Goal: Task Accomplishment & Management: Use online tool/utility

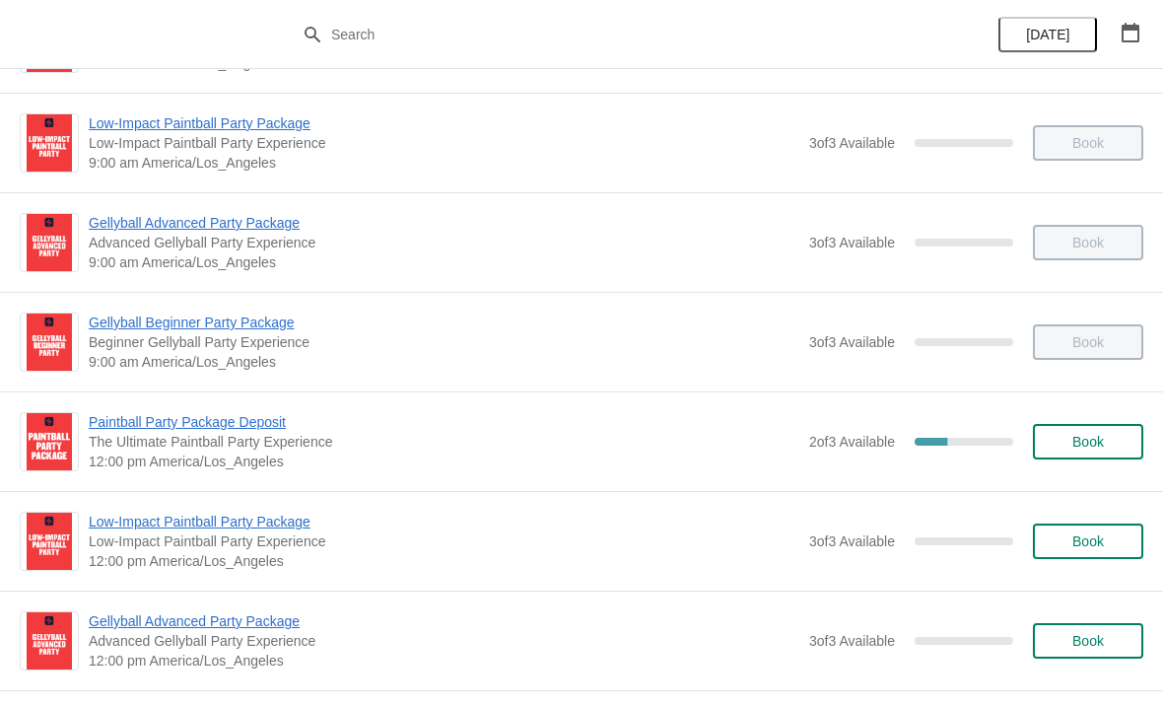
scroll to position [191, 0]
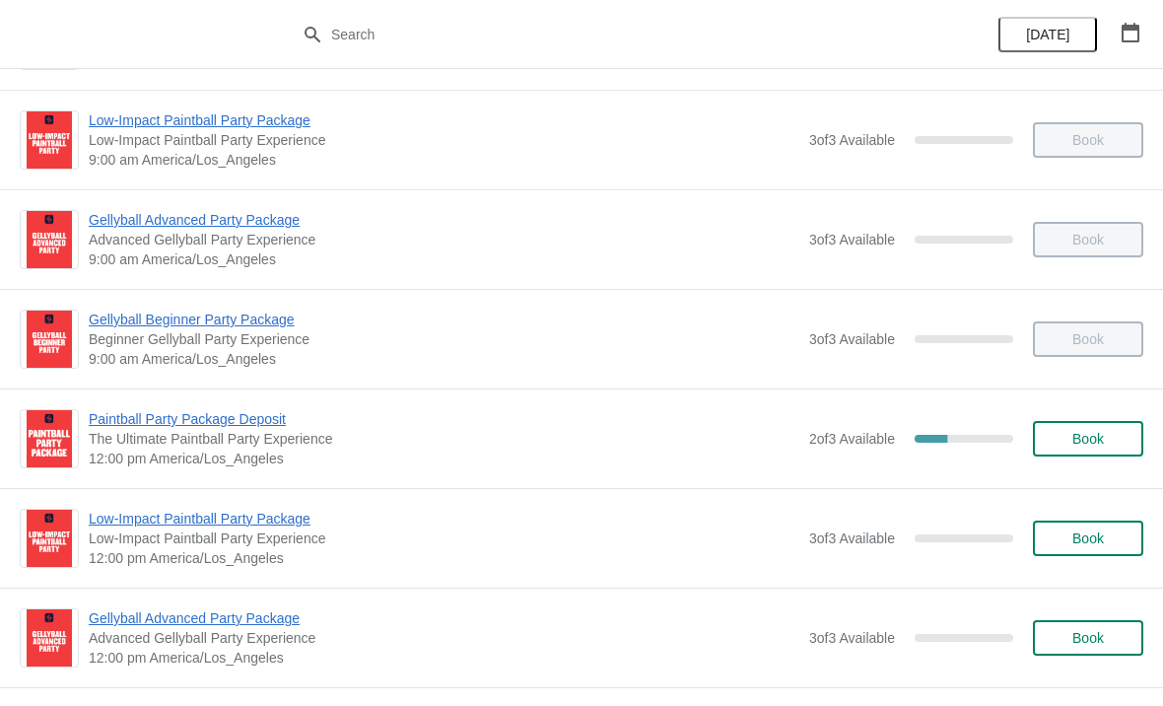
click at [633, 450] on span "12:00 pm America/Los_Angeles" at bounding box center [444, 458] width 711 height 20
click at [1082, 451] on button "Book" at bounding box center [1088, 438] width 110 height 35
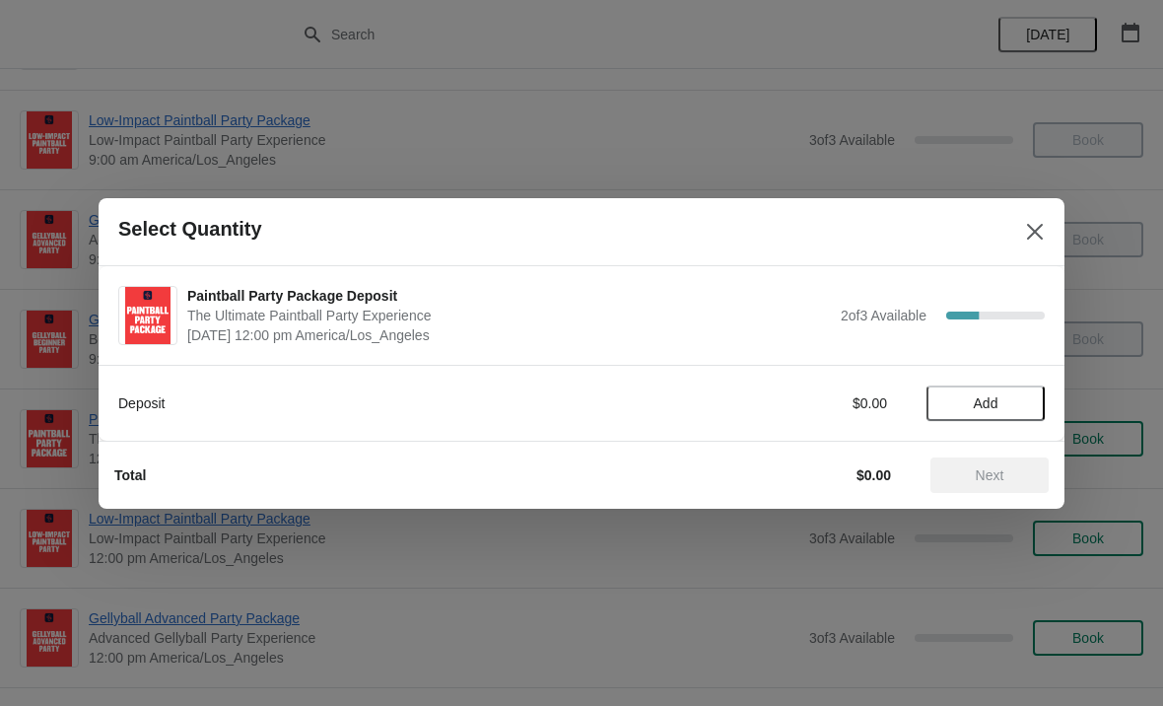
click at [679, 613] on div at bounding box center [581, 353] width 1163 height 706
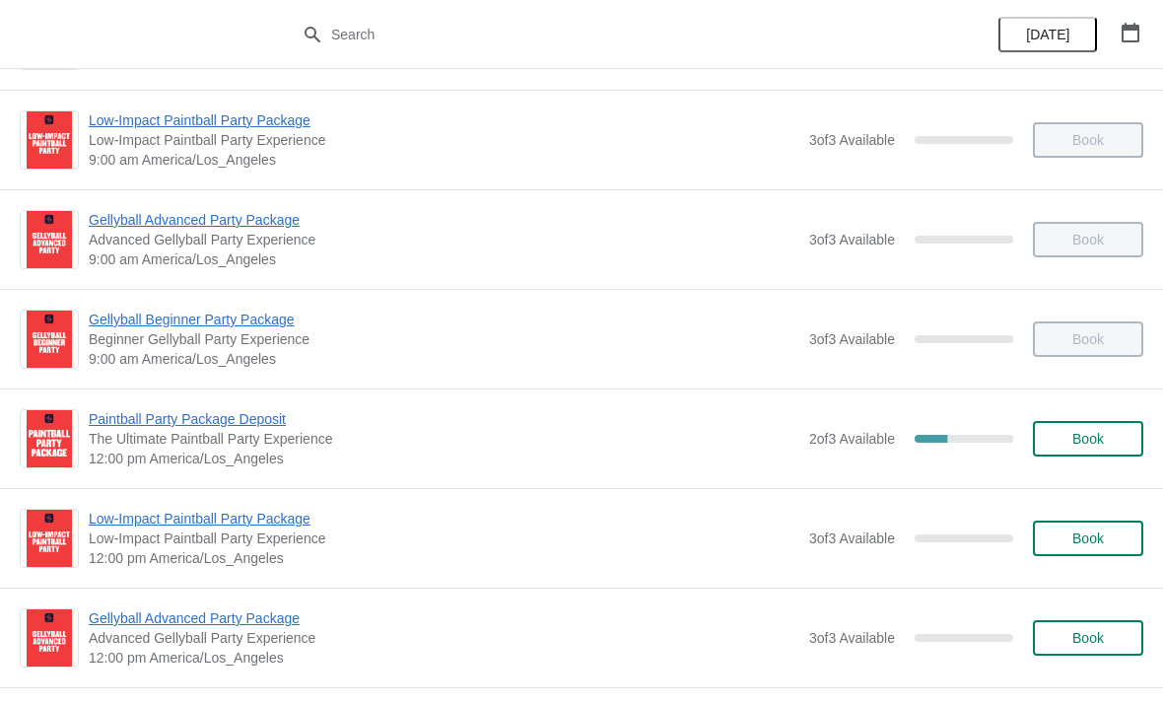
click at [441, 428] on span "Paintball Party Package Deposit" at bounding box center [444, 419] width 711 height 20
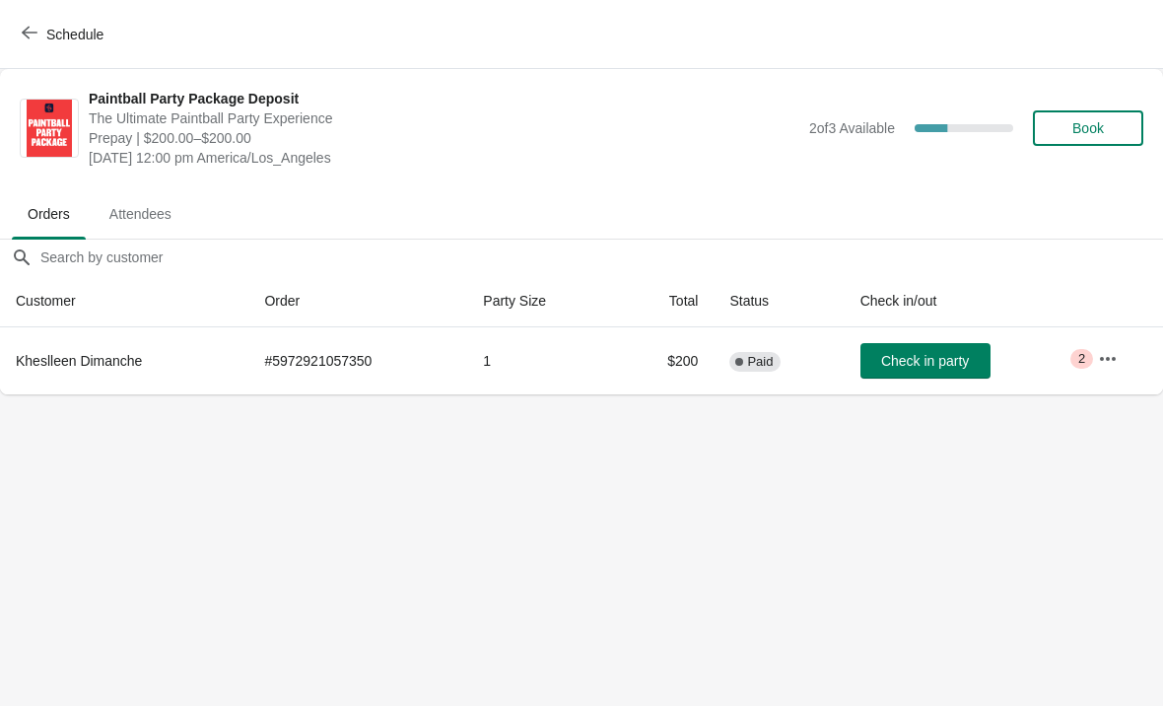
click at [1099, 367] on button "button" at bounding box center [1107, 358] width 35 height 35
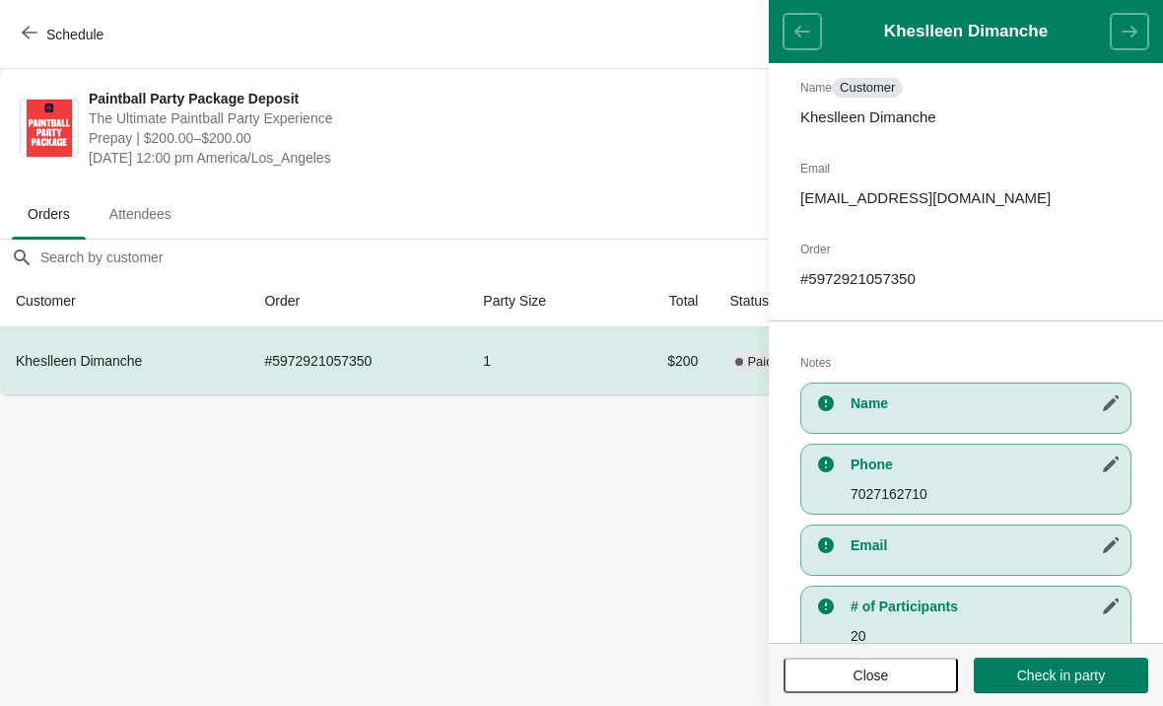
scroll to position [155, 0]
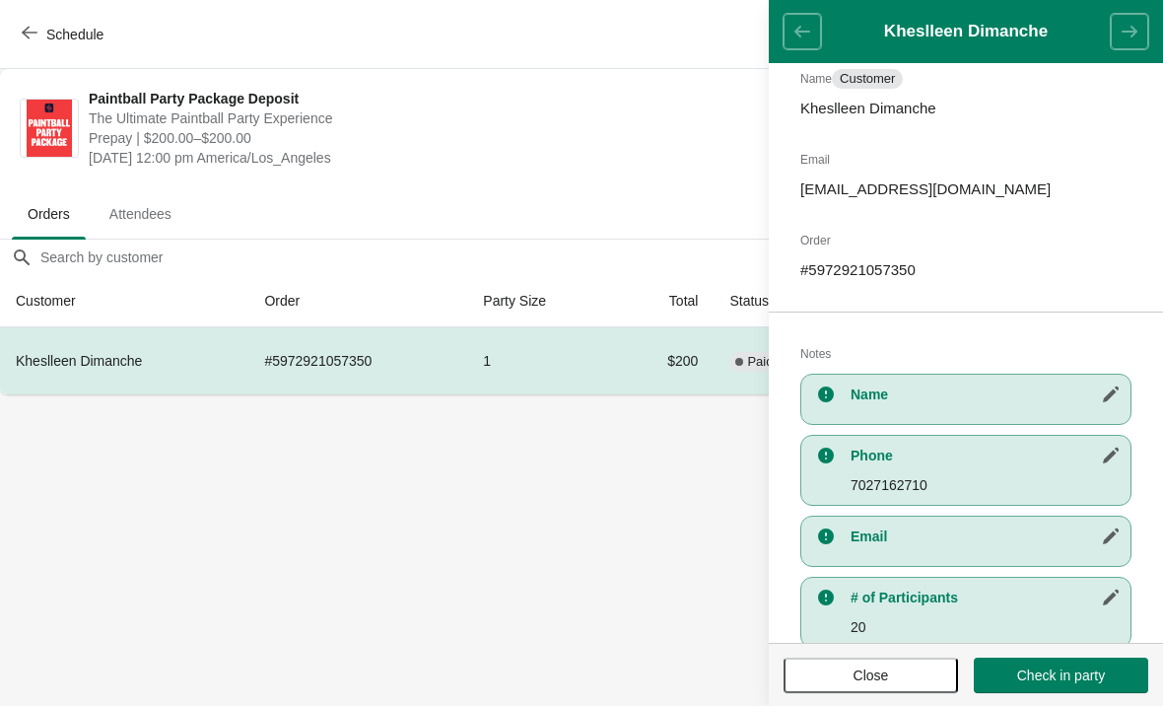
click at [482, 505] on body "Schedule Paintball Party Package Deposit The Ultimate Paintball Party Experienc…" at bounding box center [581, 353] width 1163 height 706
click at [37, 47] on button "Schedule" at bounding box center [64, 34] width 109 height 35
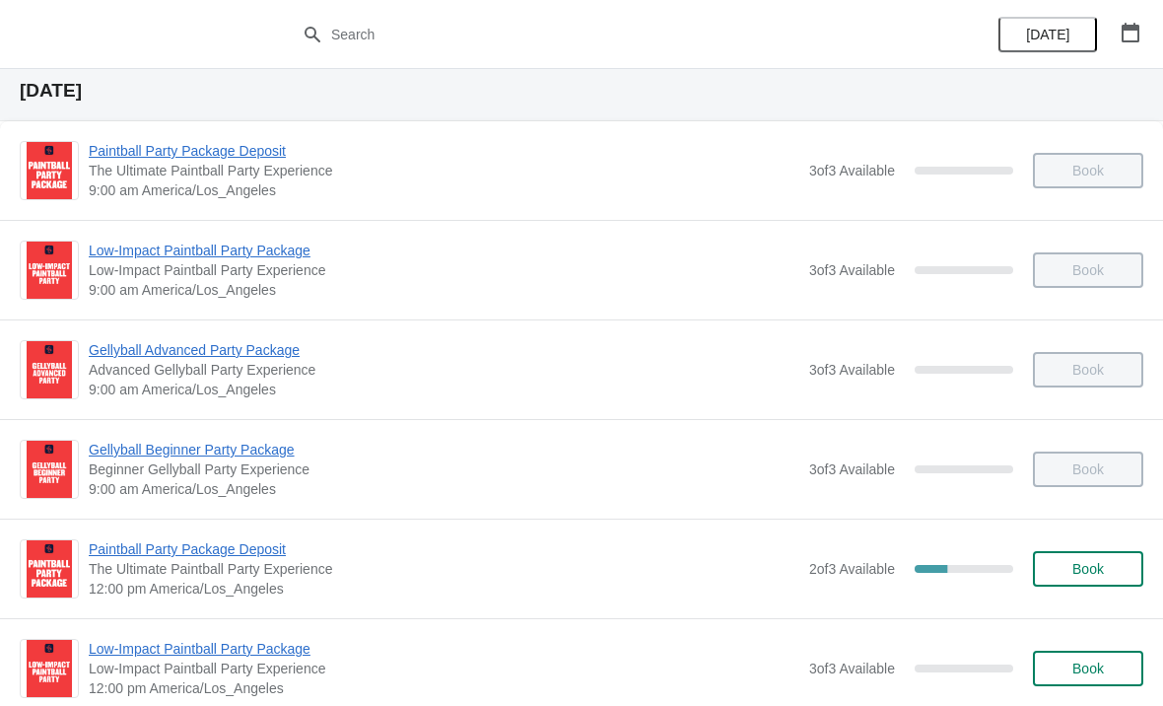
scroll to position [68, 0]
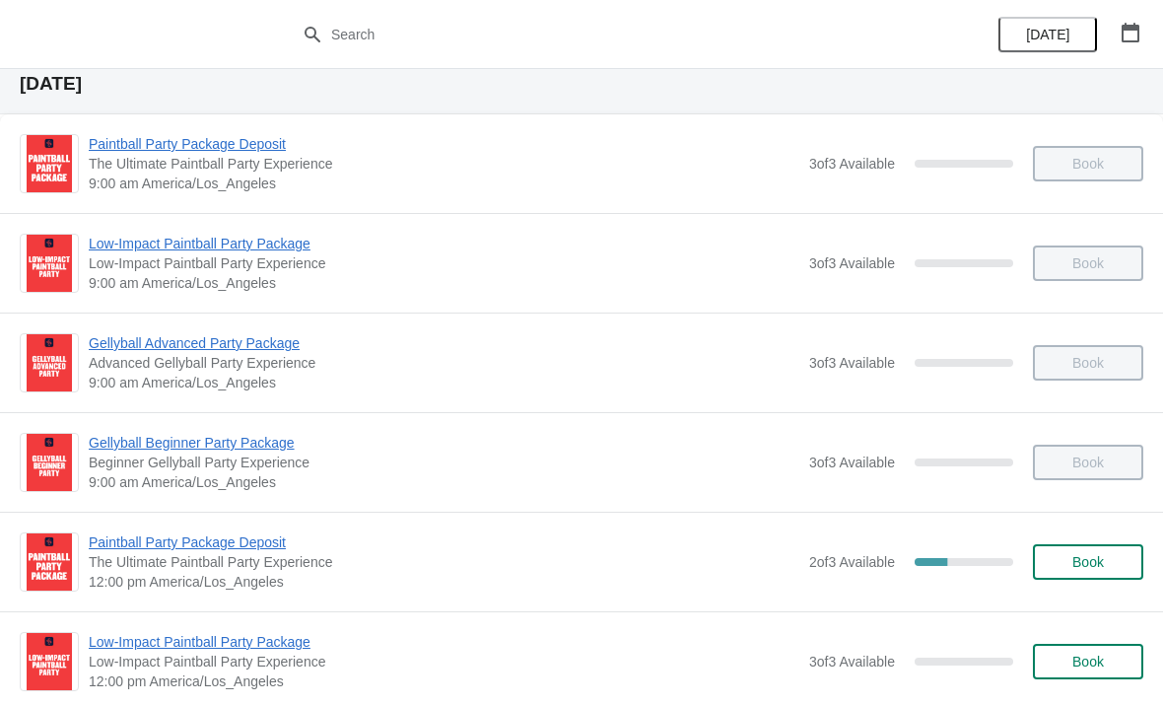
click at [1061, 555] on span "Book" at bounding box center [1088, 562] width 75 height 16
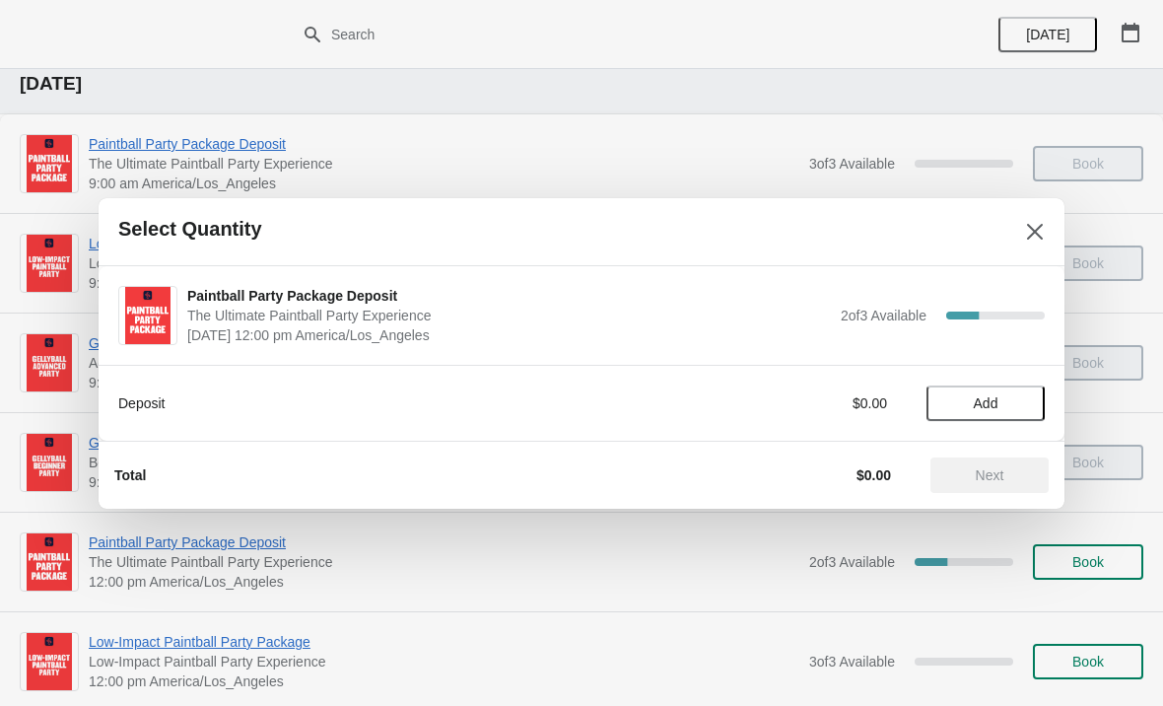
click at [1018, 237] on button "Close" at bounding box center [1034, 231] width 35 height 35
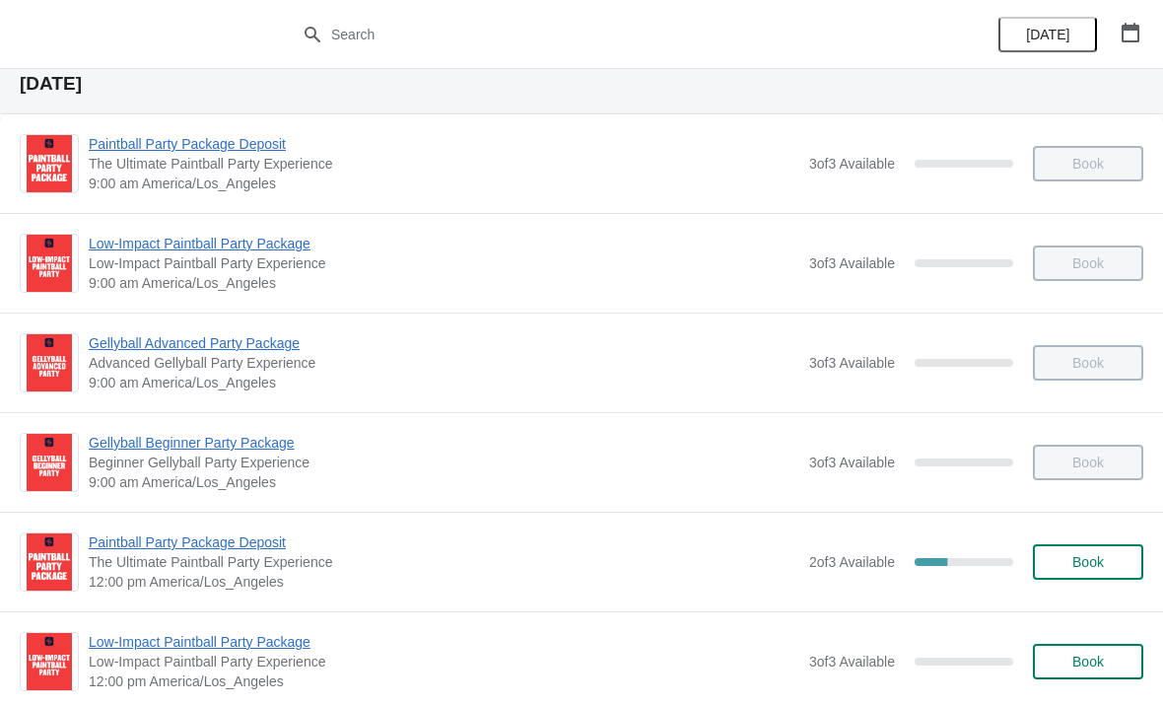
click at [524, 573] on span "12:00 pm America/Los_Angeles" at bounding box center [444, 582] width 711 height 20
click at [191, 534] on span "Paintball Party Package Deposit" at bounding box center [444, 542] width 711 height 20
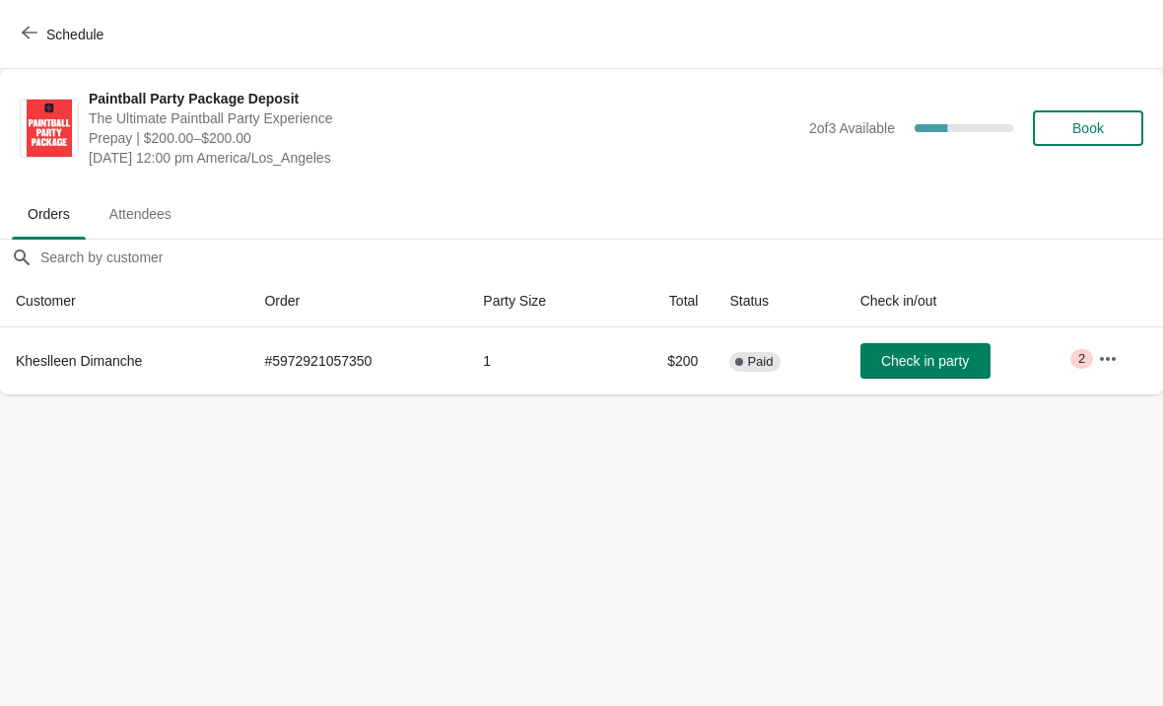
click at [1102, 371] on button "button" at bounding box center [1107, 358] width 35 height 35
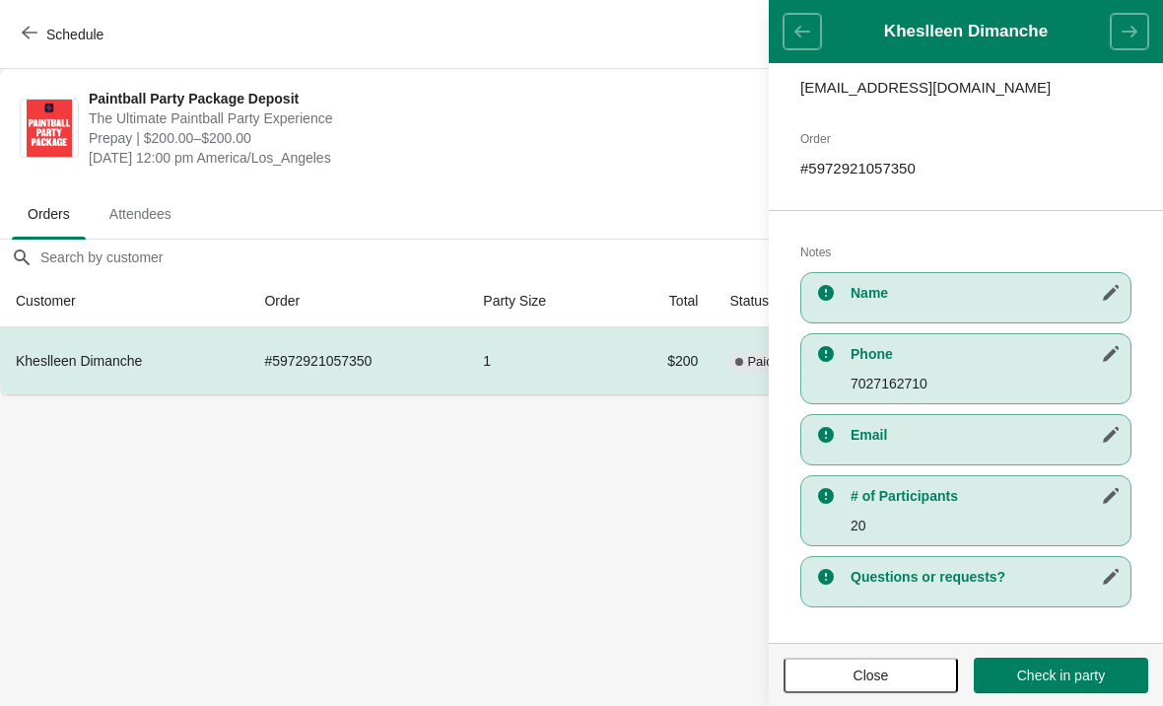
scroll to position [257, 0]
click at [1062, 679] on span "Check in party" at bounding box center [1061, 675] width 88 height 16
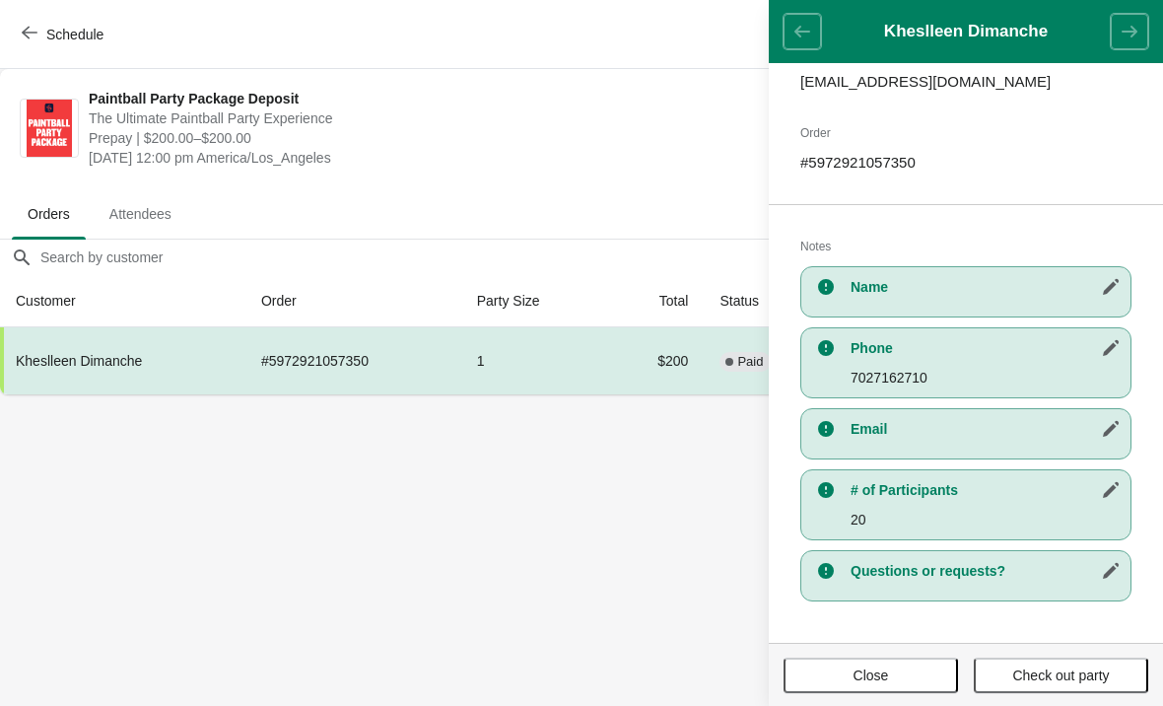
scroll to position [262, 0]
click at [1107, 505] on button "button" at bounding box center [1110, 489] width 35 height 35
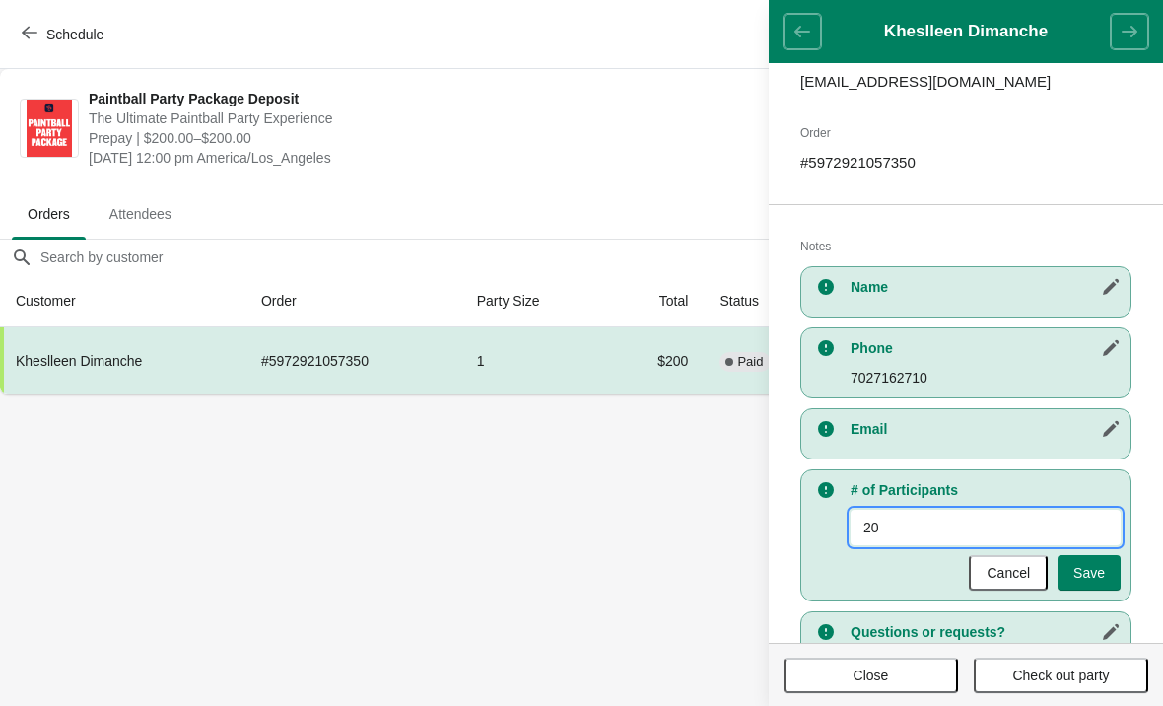
click at [935, 511] on input "20" at bounding box center [985, 526] width 270 height 35
click at [929, 526] on input "20" at bounding box center [985, 526] width 270 height 35
type input "2"
type input "8"
click at [1080, 570] on span "Save" at bounding box center [1089, 573] width 32 height 16
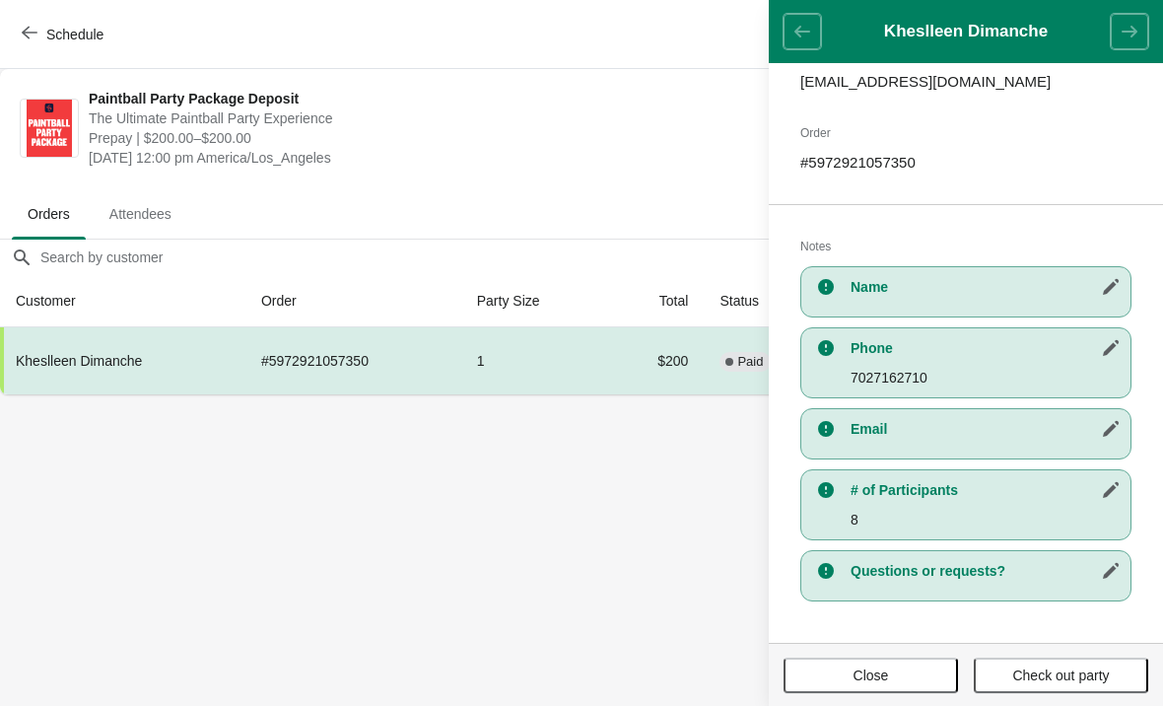
click at [531, 588] on body "Schedule Paintball Party Package Deposit The Ultimate Paintball Party Experienc…" at bounding box center [581, 353] width 1163 height 706
click at [405, 532] on body "Schedule Paintball Party Package Deposit The Ultimate Paintball Party Experienc…" at bounding box center [581, 353] width 1163 height 706
